Goal: Check status: Check status

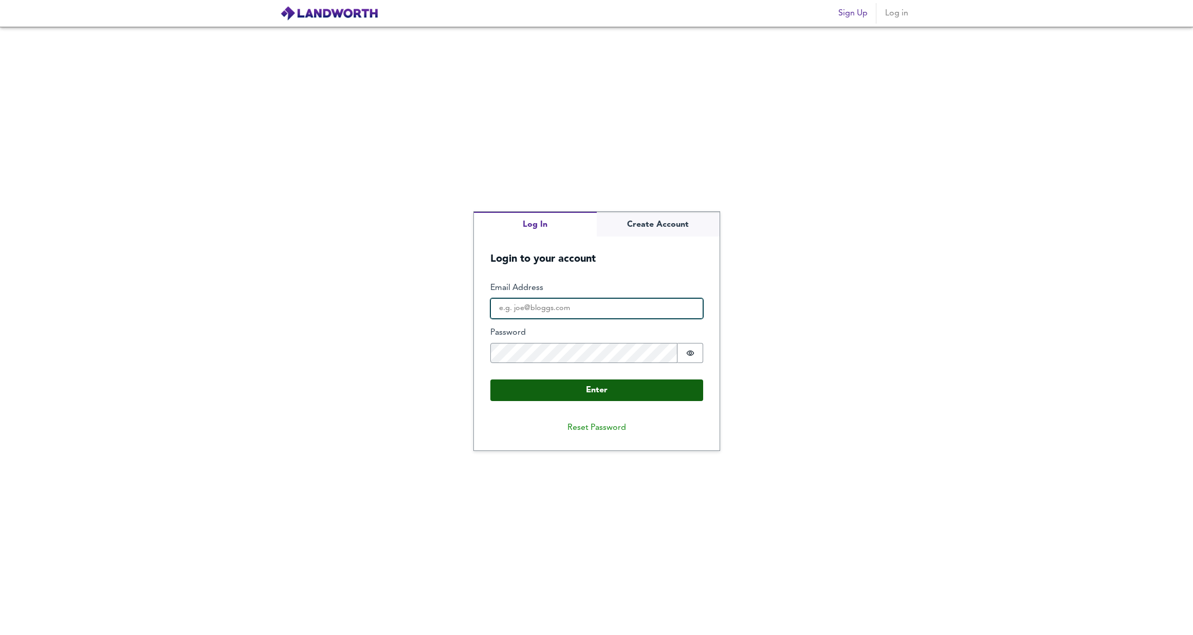
type input "[EMAIL_ADDRESS][DOMAIN_NAME]"
click at [576, 384] on button "Enter" at bounding box center [596, 390] width 213 height 22
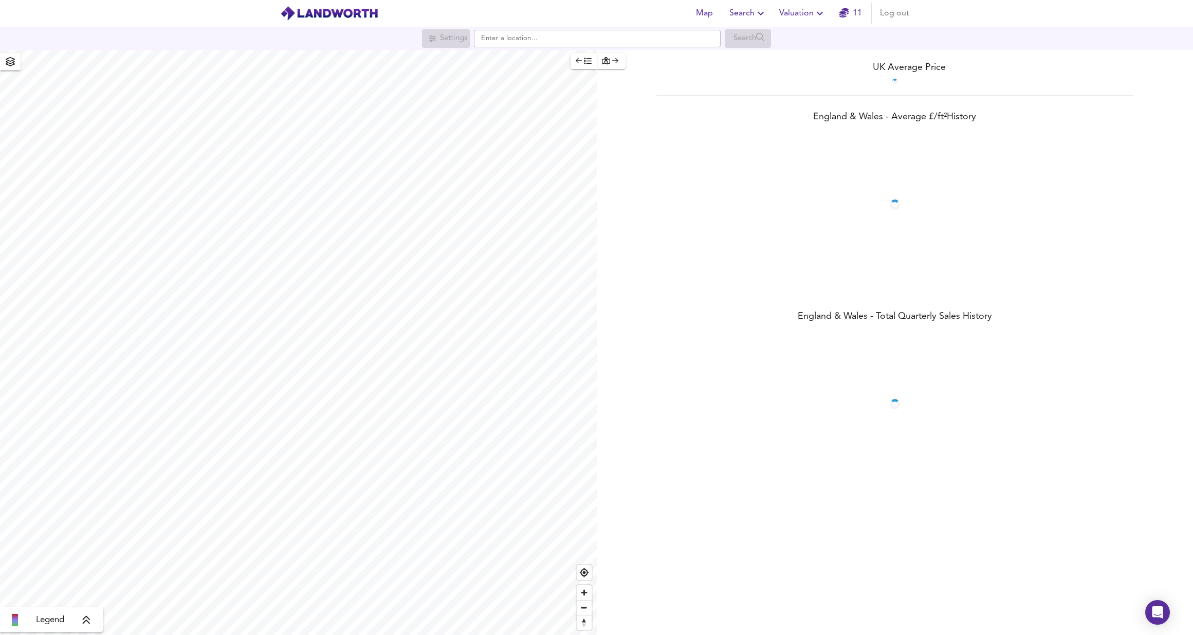
click at [740, 11] on span "Search" at bounding box center [749, 13] width 38 height 14
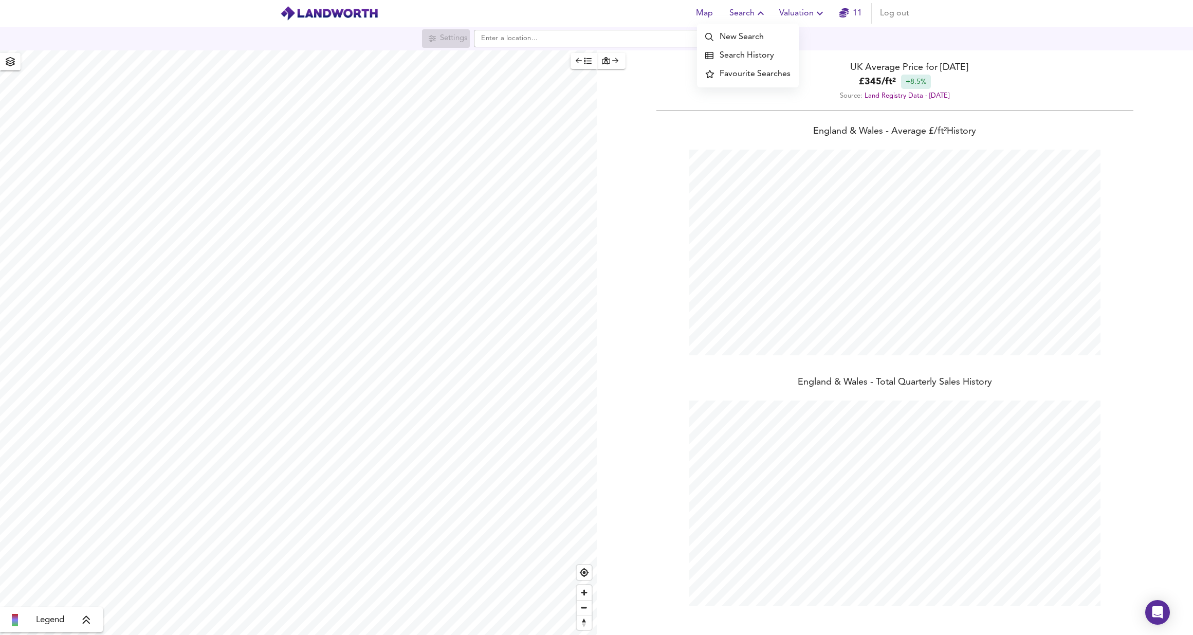
scroll to position [635, 1193]
click at [805, 17] on span "Valuation" at bounding box center [802, 13] width 47 height 14
click at [787, 60] on li "Valuation Report History" at bounding box center [802, 55] width 123 height 19
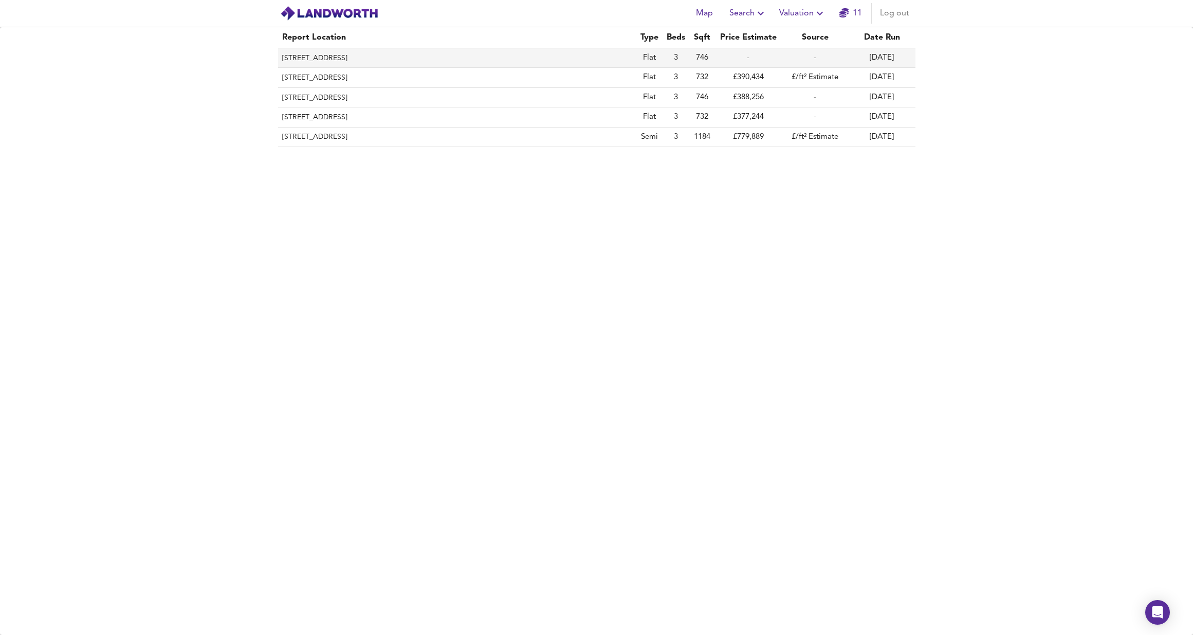
click at [382, 51] on th "[STREET_ADDRESS]" at bounding box center [457, 58] width 358 height 20
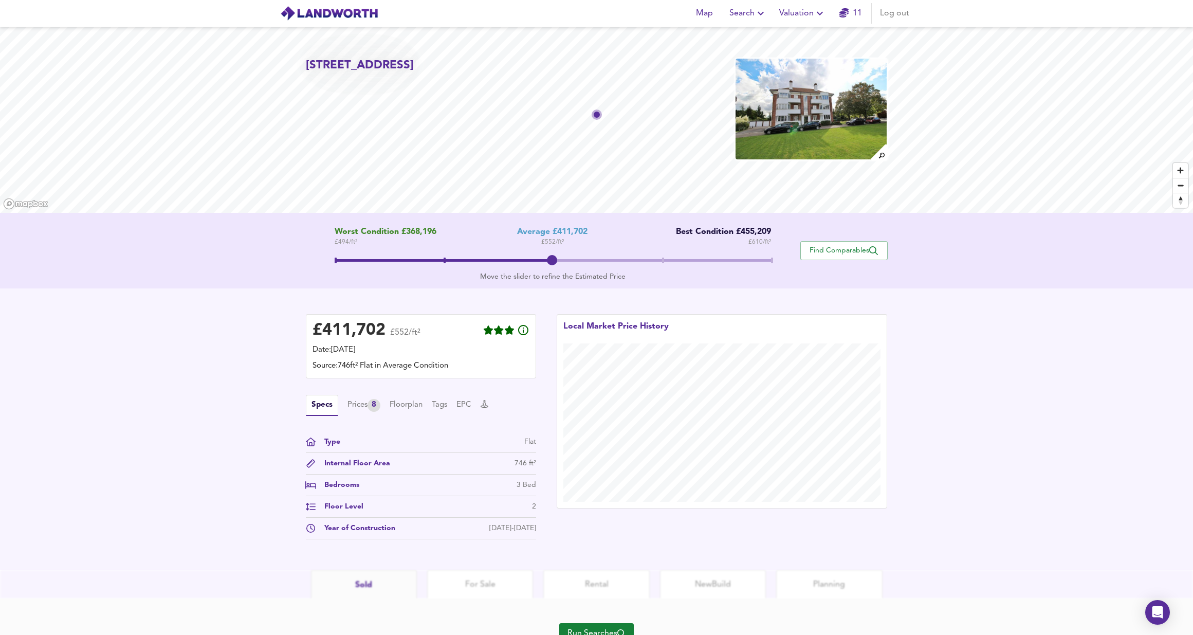
scroll to position [46, 0]
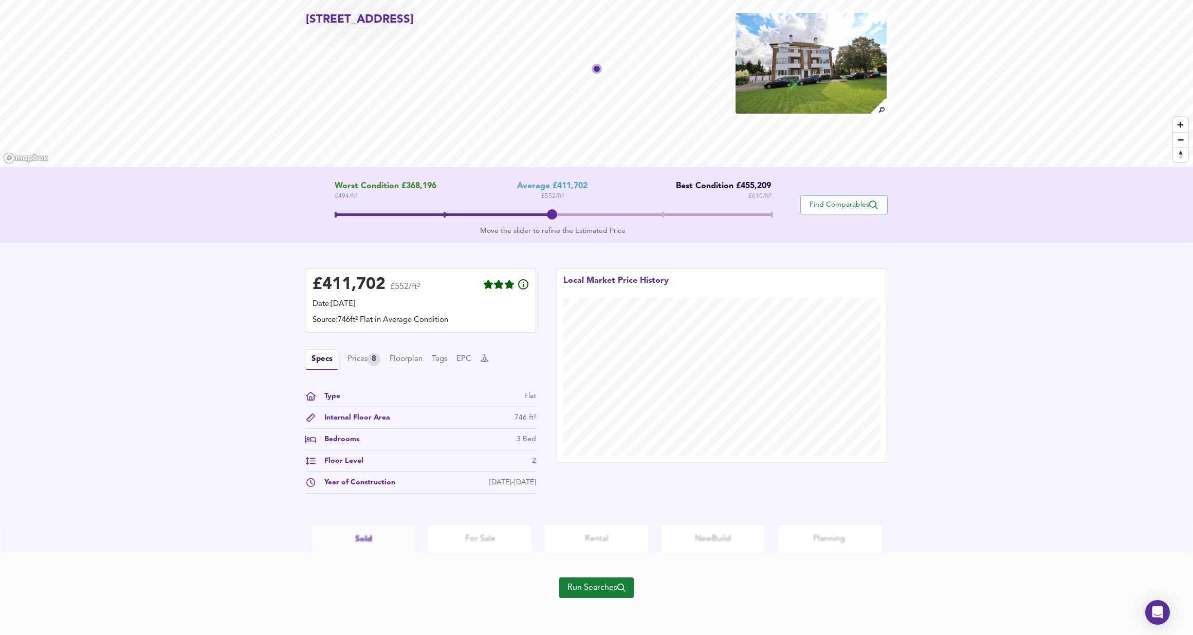
drag, startPoint x: 441, startPoint y: 442, endPoint x: 326, endPoint y: 487, distance: 123.0
click at [441, 442] on div "Bedrooms 3 Bed" at bounding box center [421, 442] width 230 height 16
click at [326, 487] on div "Year of Construction" at bounding box center [355, 482] width 79 height 11
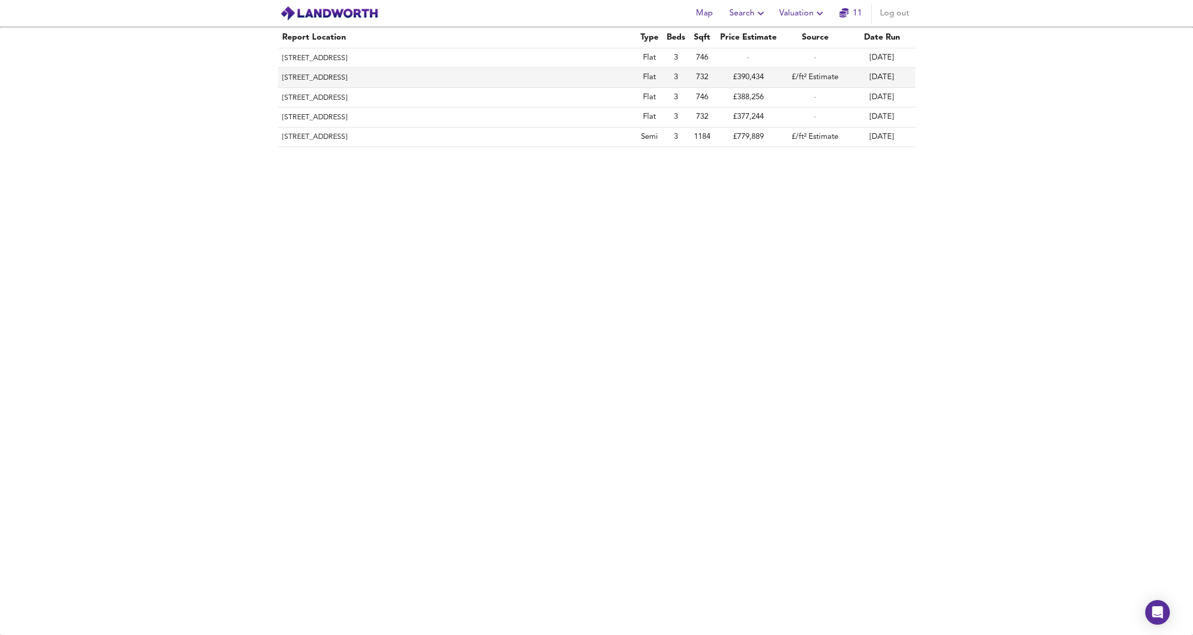
click at [402, 78] on th "[STREET_ADDRESS]" at bounding box center [457, 78] width 358 height 20
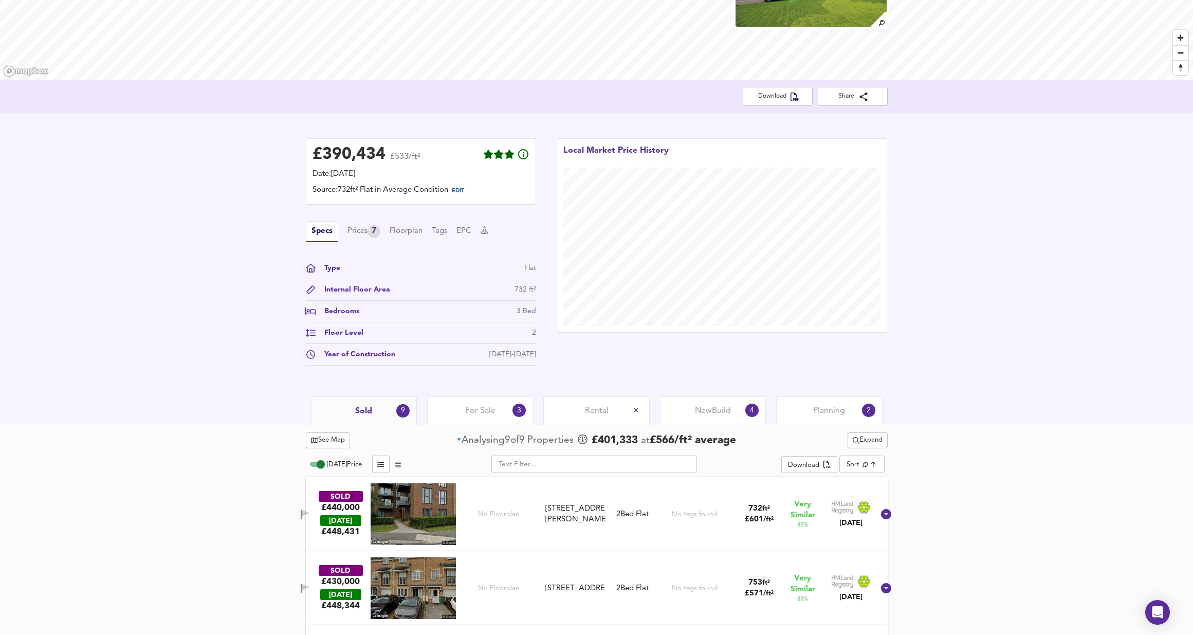
scroll to position [253, 0]
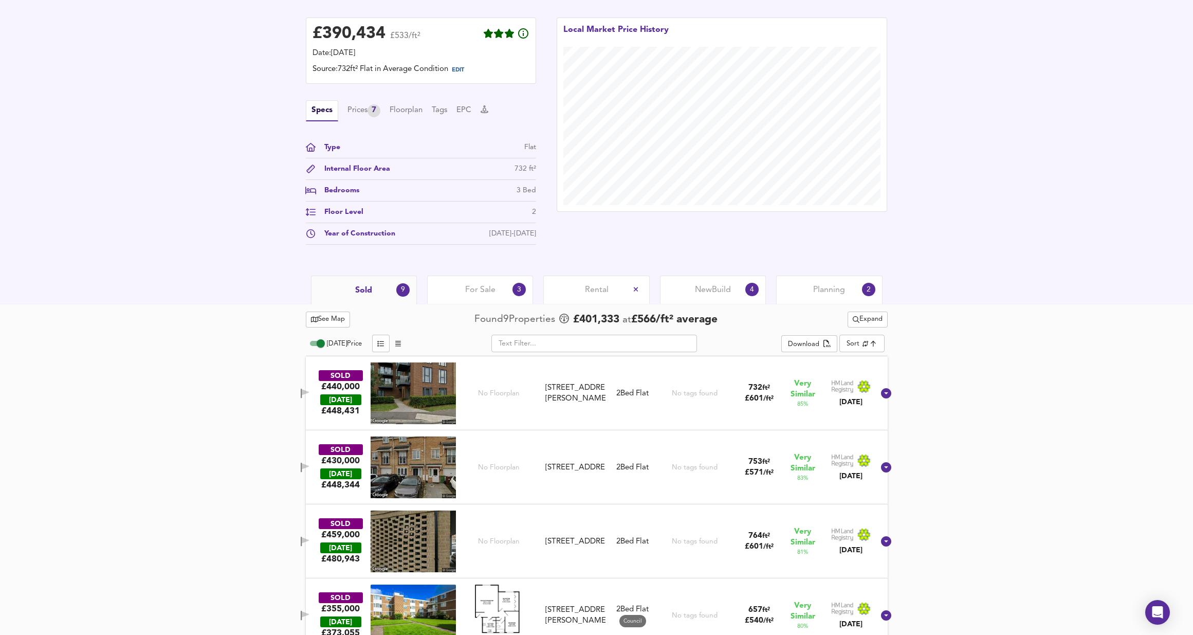
click at [476, 287] on span "For Sale" at bounding box center [480, 289] width 30 height 11
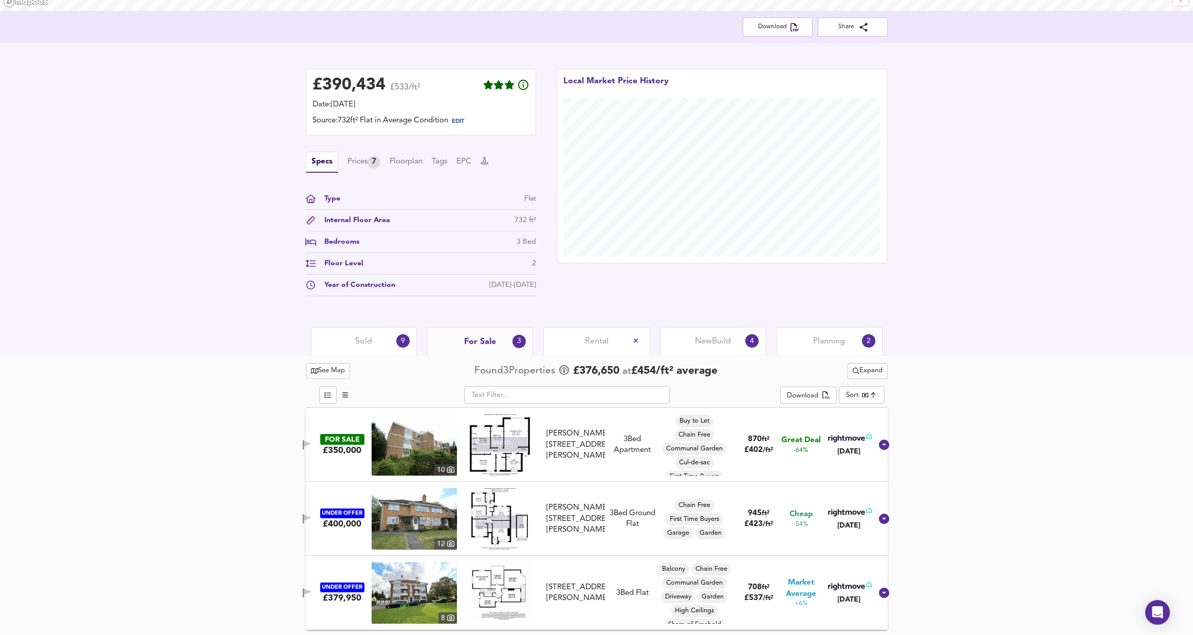
click at [398, 447] on img at bounding box center [414, 445] width 85 height 62
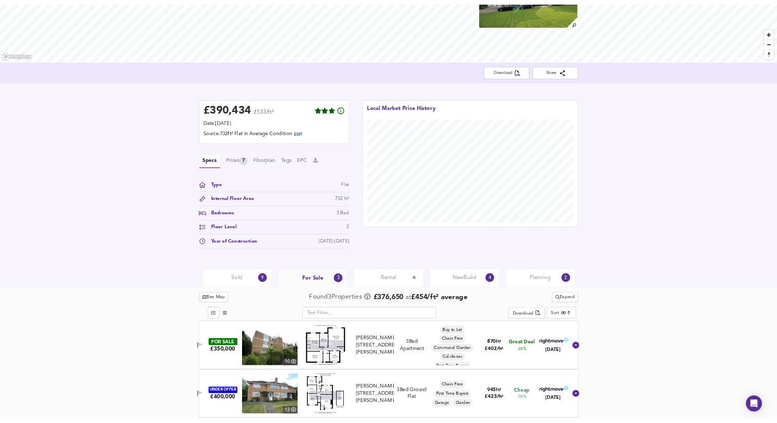
scroll to position [0, 0]
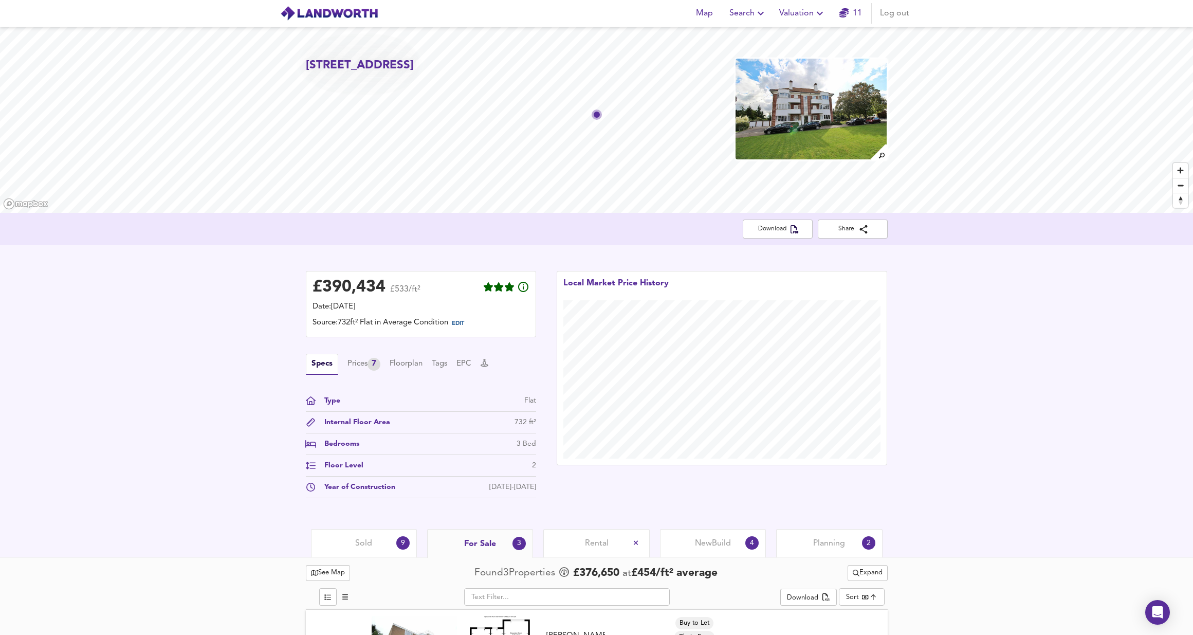
click at [354, 356] on div "Specs Prices 7 Floorplan Tags EPC" at bounding box center [421, 364] width 230 height 21
click at [352, 361] on div "Prices 7" at bounding box center [364, 364] width 33 height 13
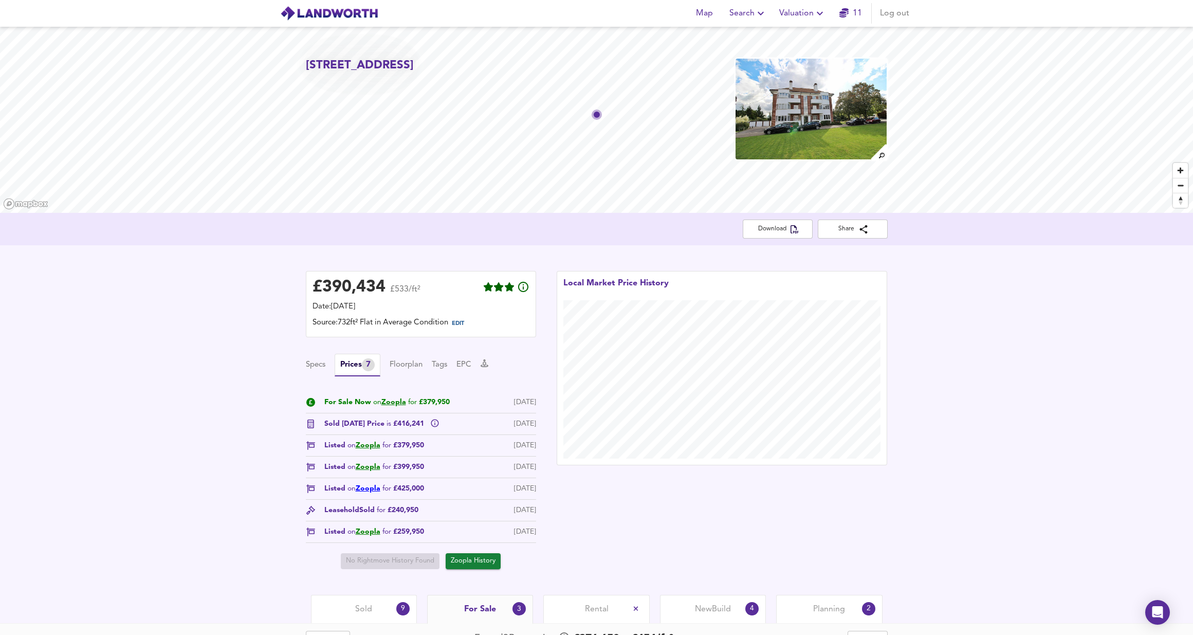
click at [375, 491] on link "Zoopla" at bounding box center [368, 488] width 25 height 7
